Goal: Information Seeking & Learning: Learn about a topic

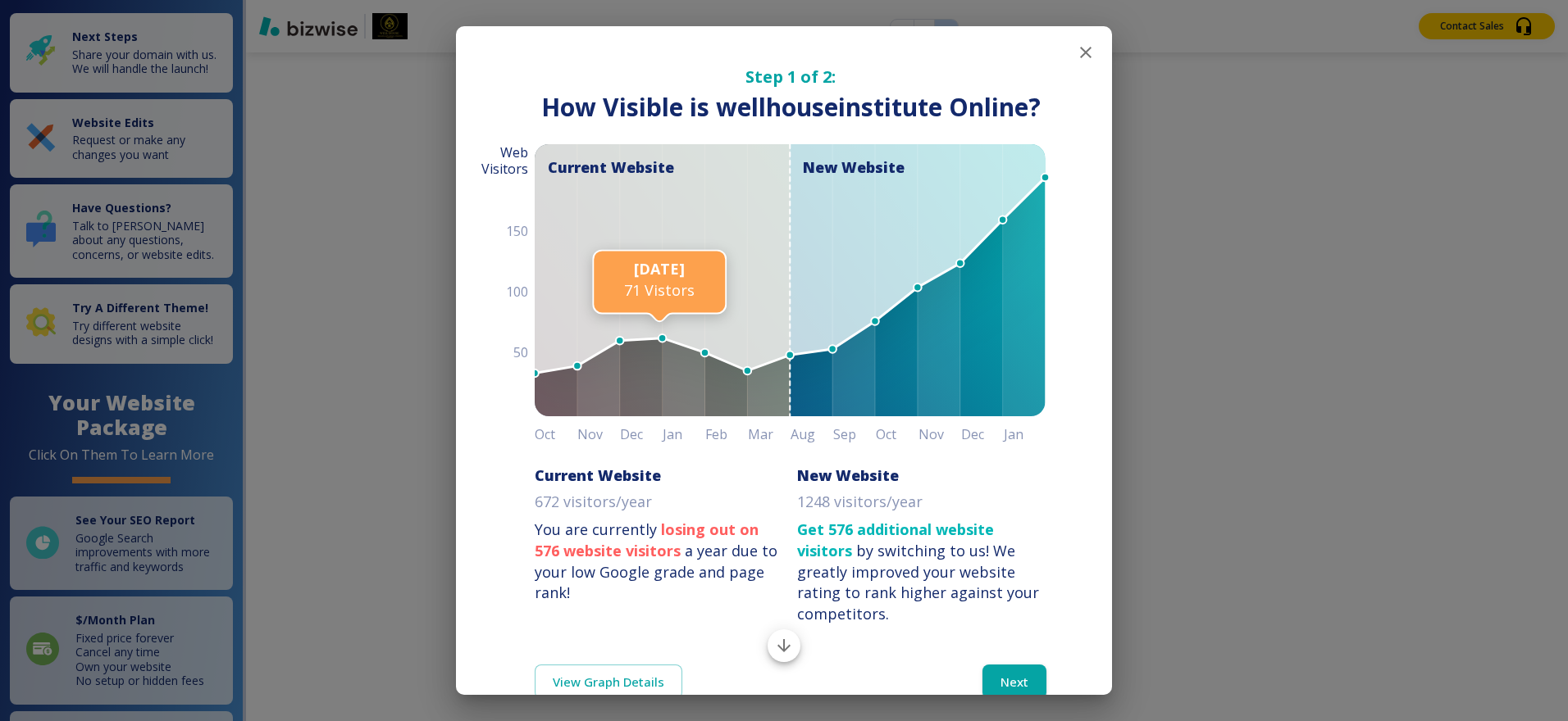
click at [1080, 51] on icon "button" at bounding box center [1085, 52] width 11 height 11
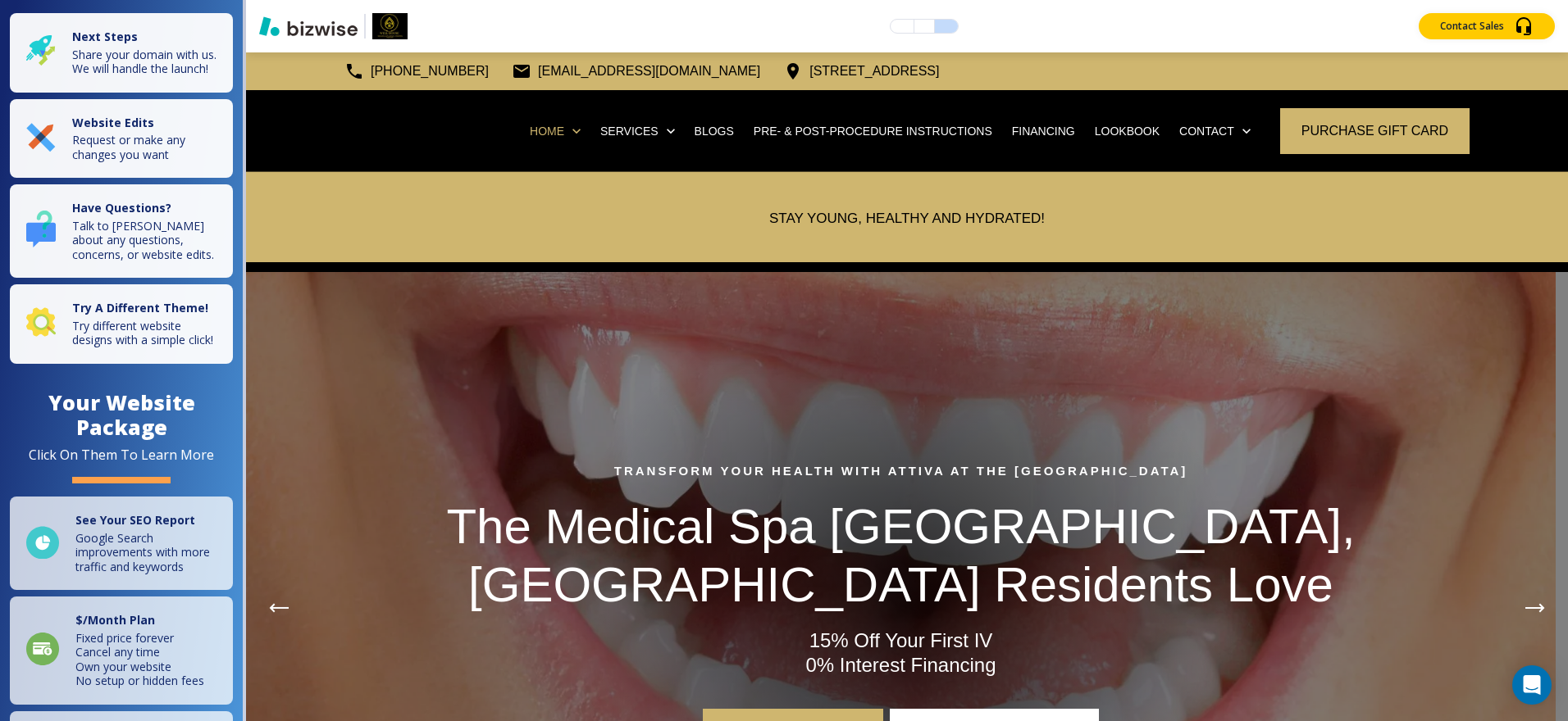
click at [1072, 54] on div "[PHONE_NUMBER] [EMAIL_ADDRESS][DOMAIN_NAME] [STREET_ADDRESS]" at bounding box center [906, 71] width 1322 height 38
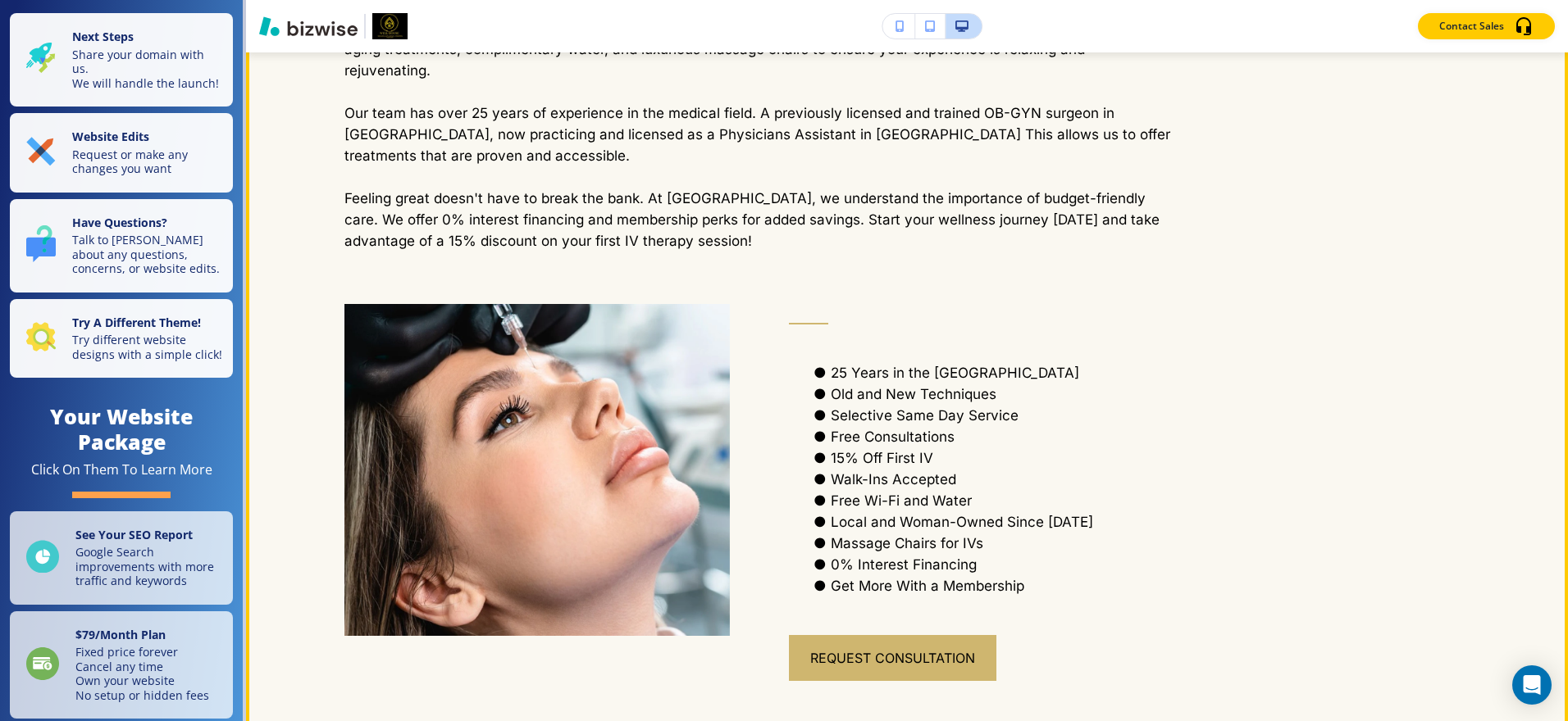
scroll to position [1803, 0]
